Goal: Task Accomplishment & Management: Use online tool/utility

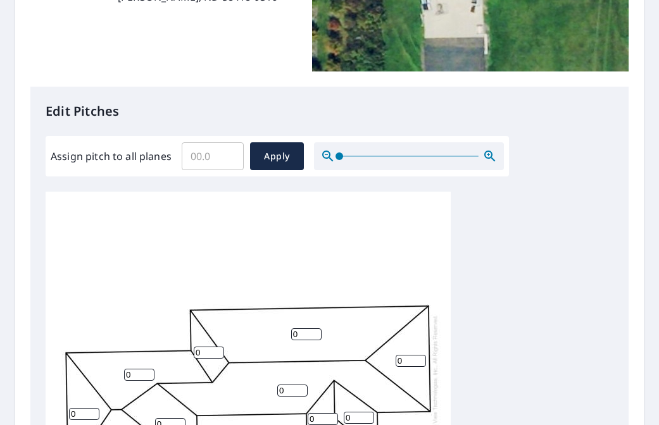
scroll to position [13, 0]
click at [215, 161] on input "Assign pitch to all planes" at bounding box center [213, 156] width 62 height 35
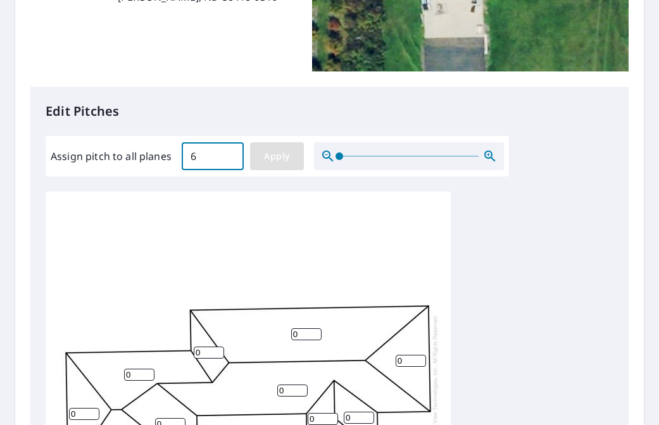
type input "6"
click at [269, 158] on span "Apply" at bounding box center [277, 157] width 34 height 16
type input "6"
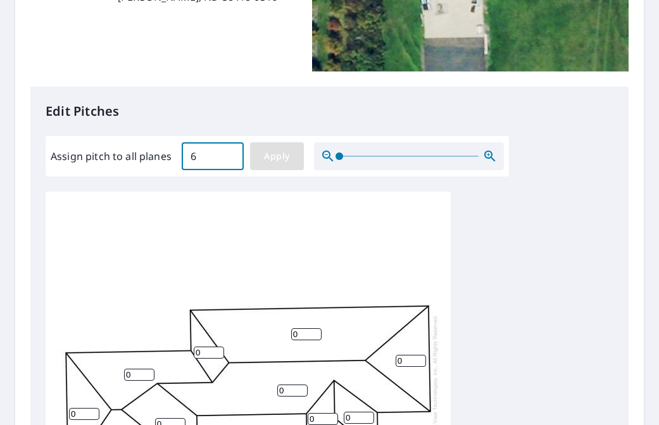
type input "6"
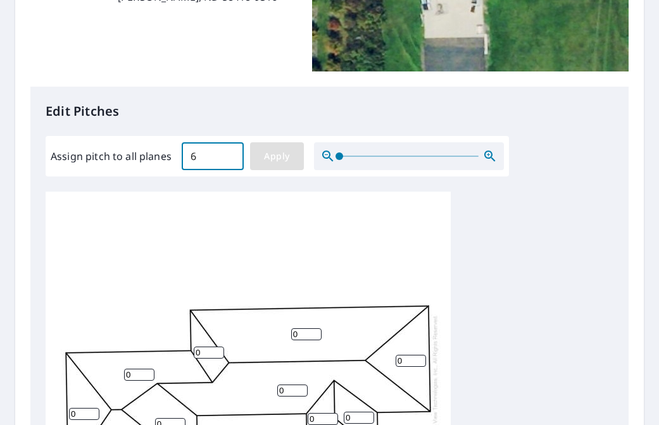
type input "6"
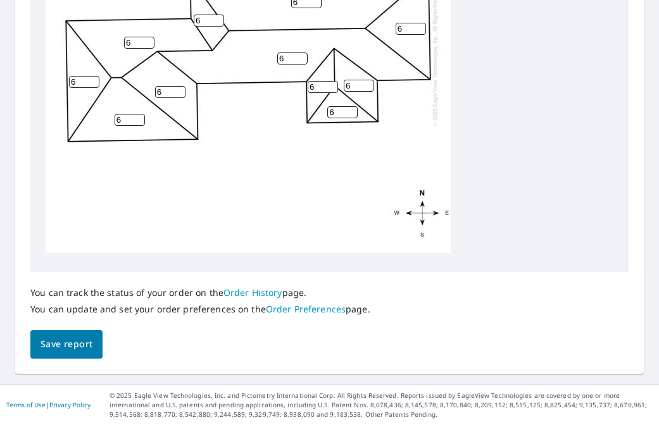
scroll to position [586, 0]
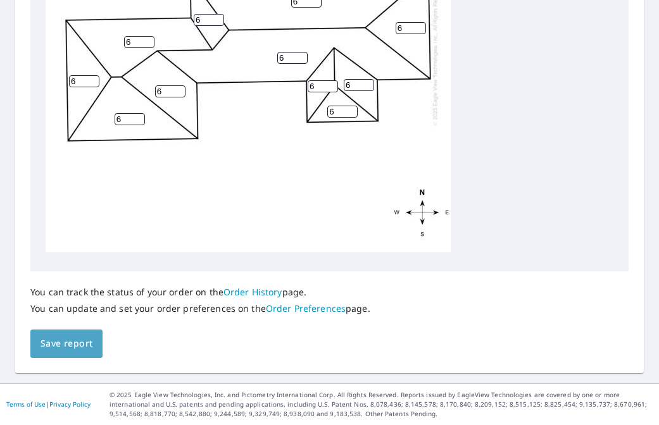
click at [61, 346] on span "Save report" at bounding box center [66, 344] width 52 height 16
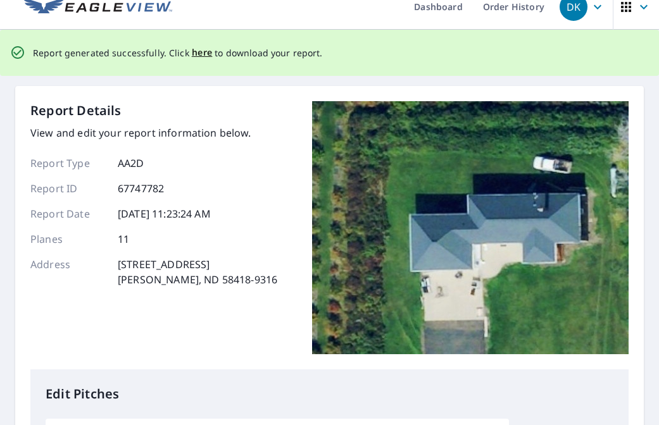
scroll to position [0, 0]
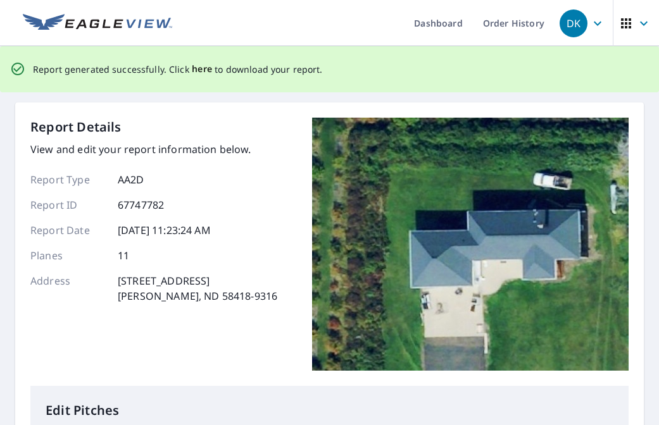
click at [187, 71] on p "Report generated successfully. Click here to download your report." at bounding box center [178, 69] width 290 height 16
click at [192, 69] on span "here" at bounding box center [202, 69] width 21 height 16
click at [194, 69] on span "here" at bounding box center [202, 69] width 21 height 16
